Goal: Transaction & Acquisition: Purchase product/service

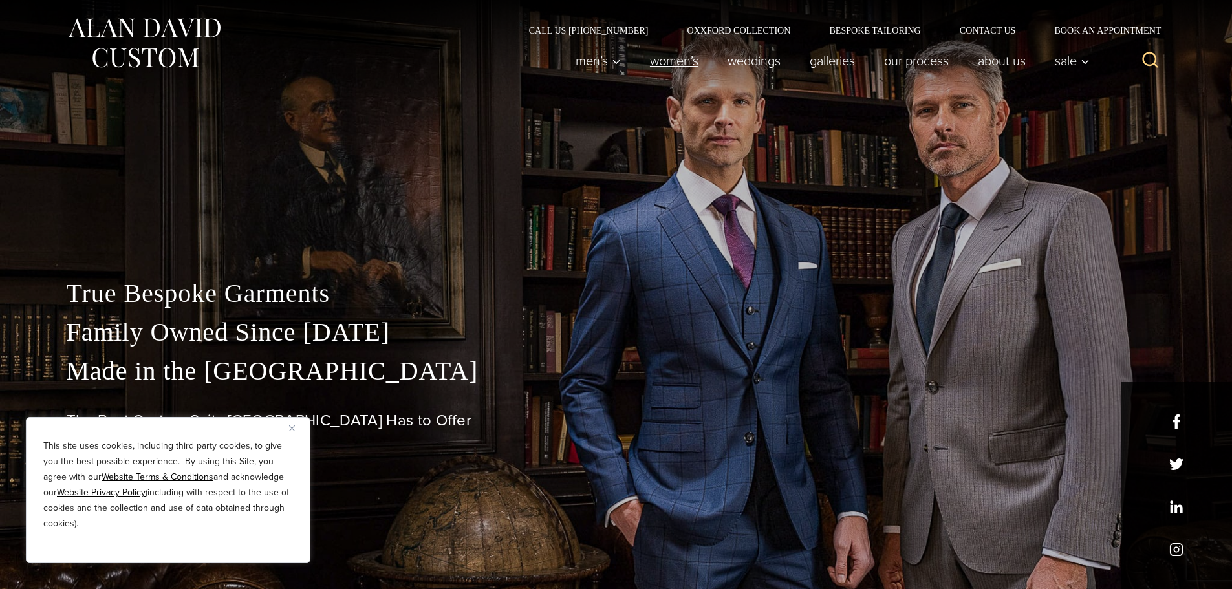
click at [667, 63] on link "Women’s" at bounding box center [674, 61] width 78 height 26
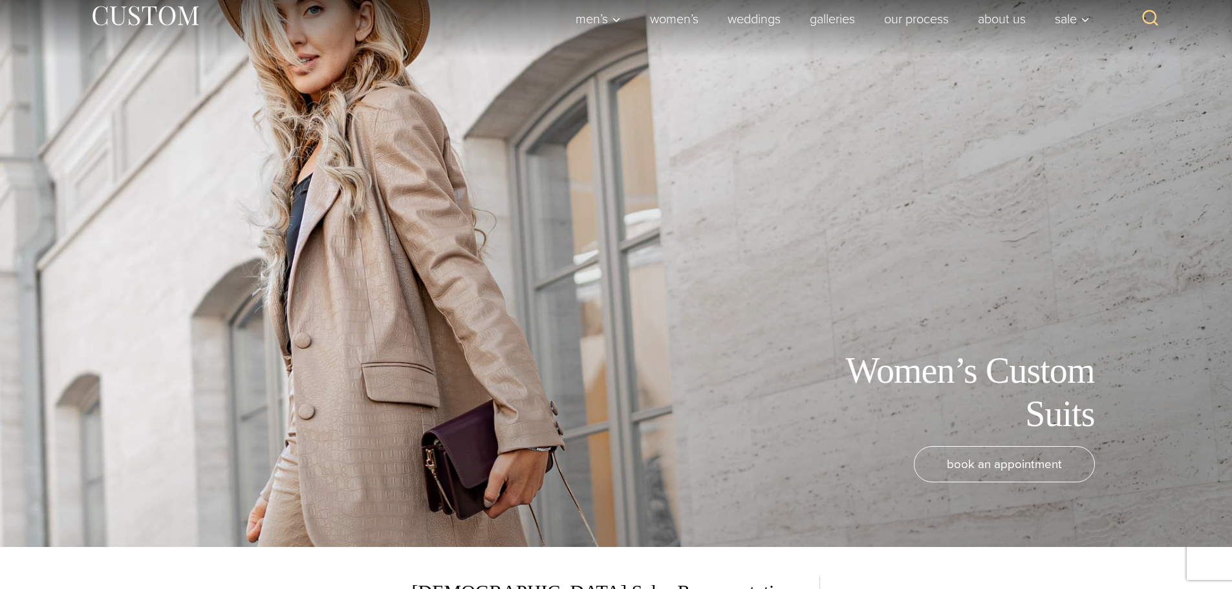
scroll to position [65, 0]
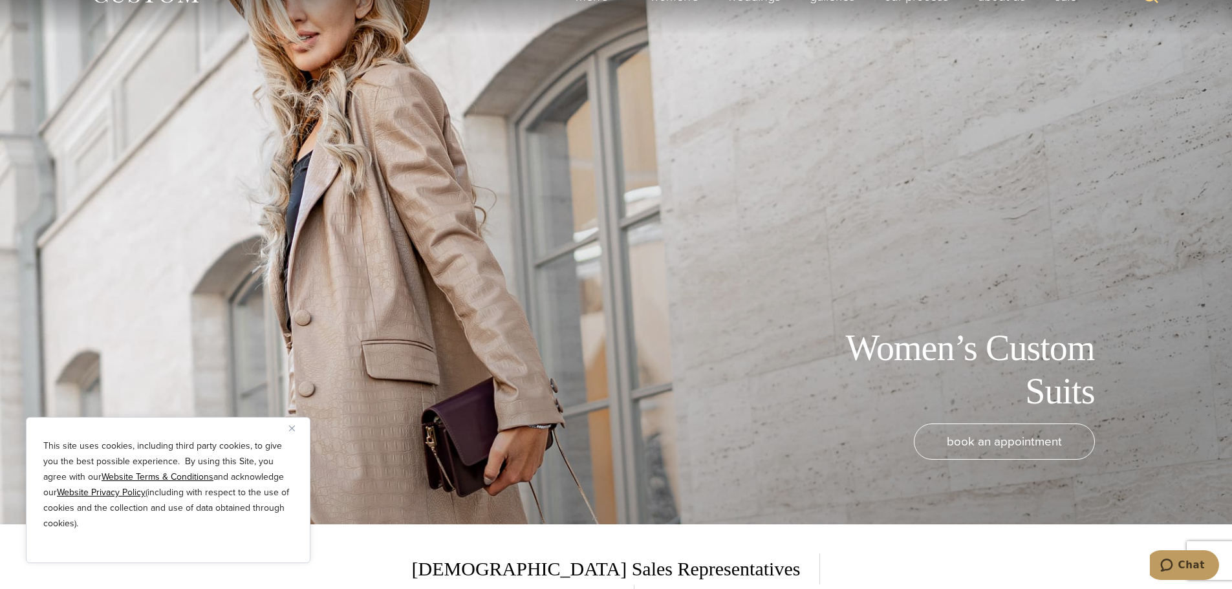
click at [297, 430] on button "Close" at bounding box center [297, 428] width 16 height 16
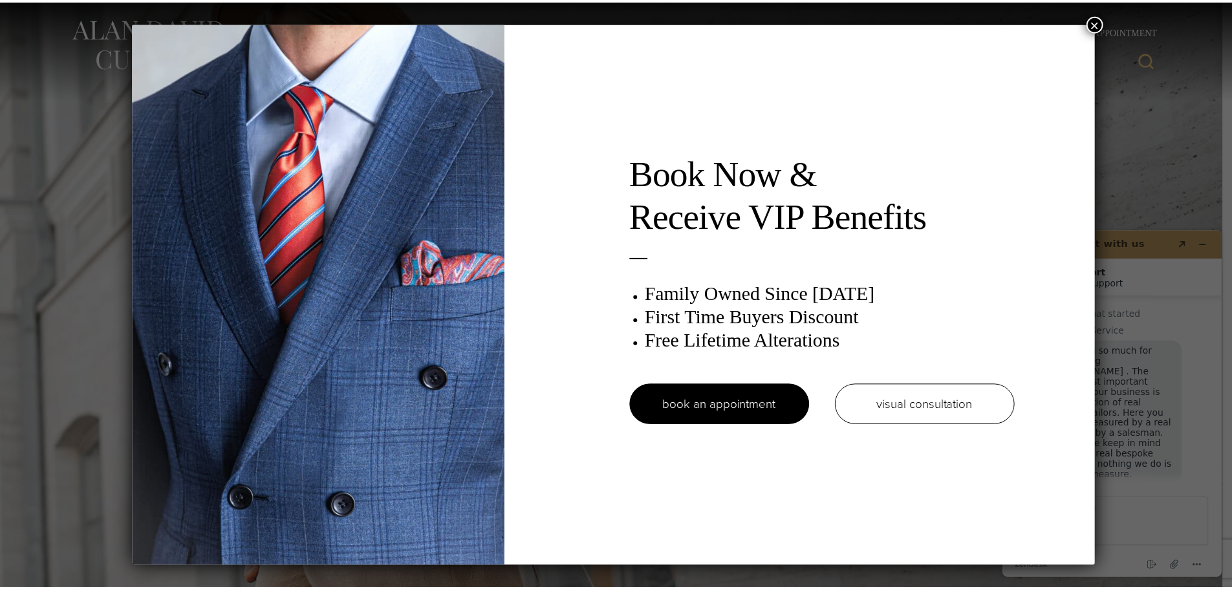
scroll to position [16, 0]
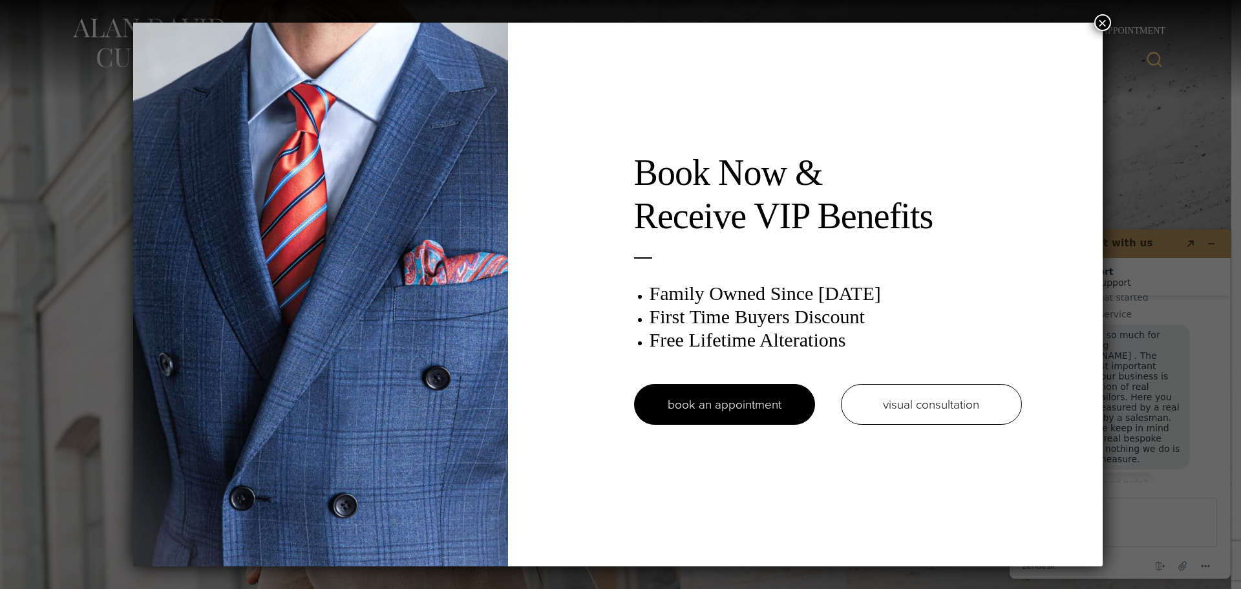
click at [1105, 18] on button "×" at bounding box center [1103, 22] width 17 height 17
